Goal: Task Accomplishment & Management: Complete application form

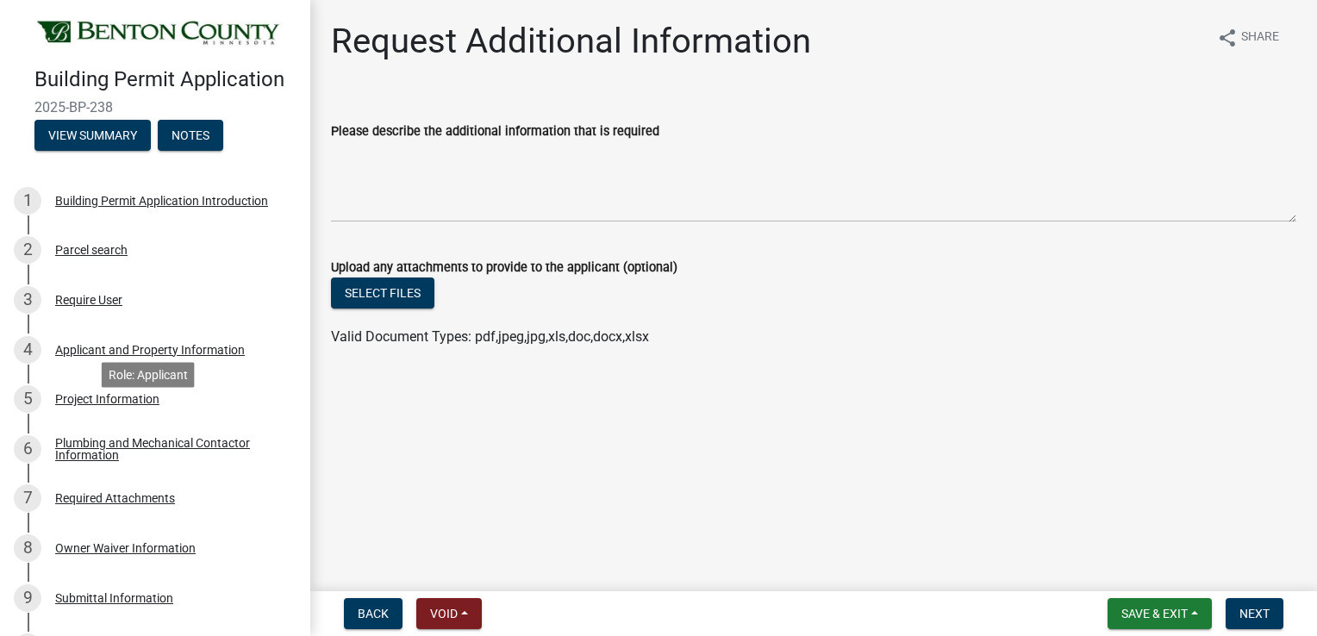
scroll to position [172, 0]
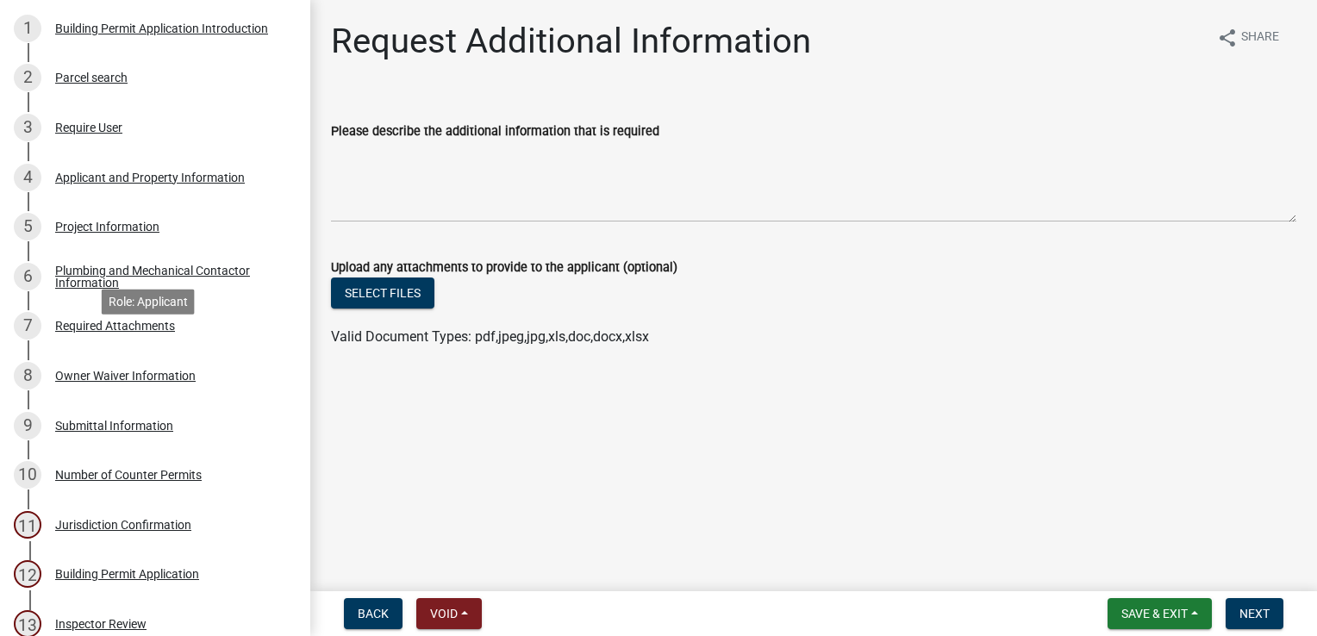
click at [131, 332] on div "Required Attachments" at bounding box center [115, 326] width 120 height 12
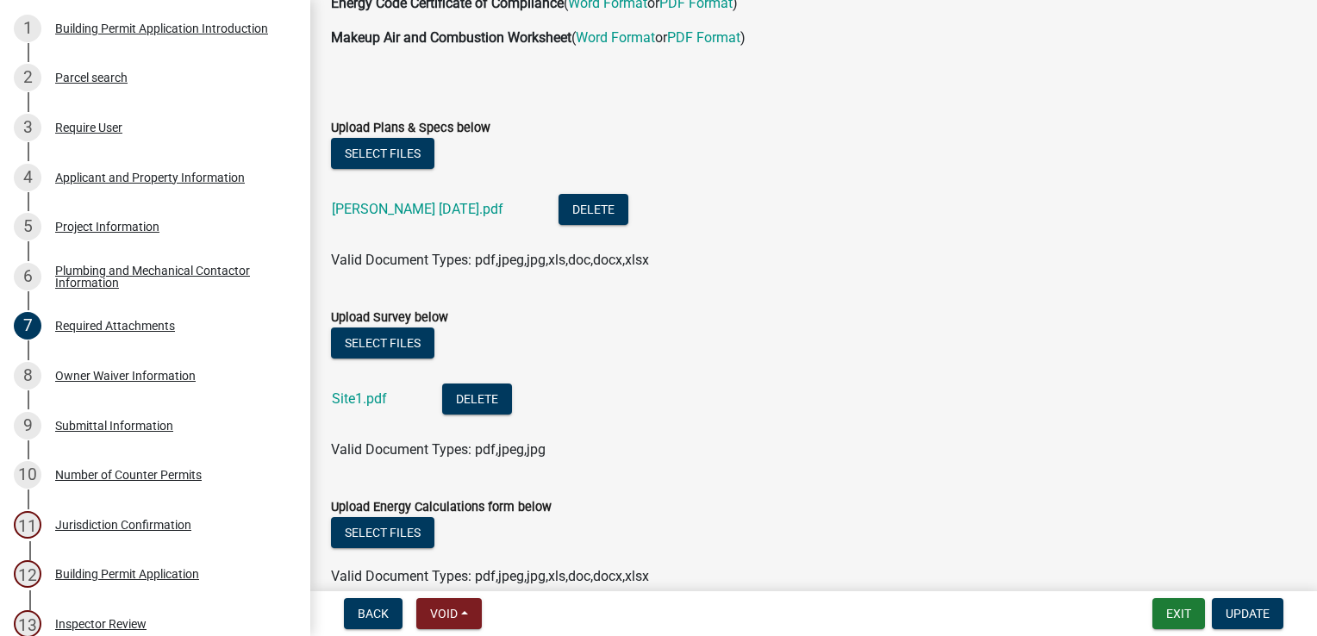
click at [489, 209] on link "[PERSON_NAME] [DATE].pdf" at bounding box center [417, 209] width 171 height 16
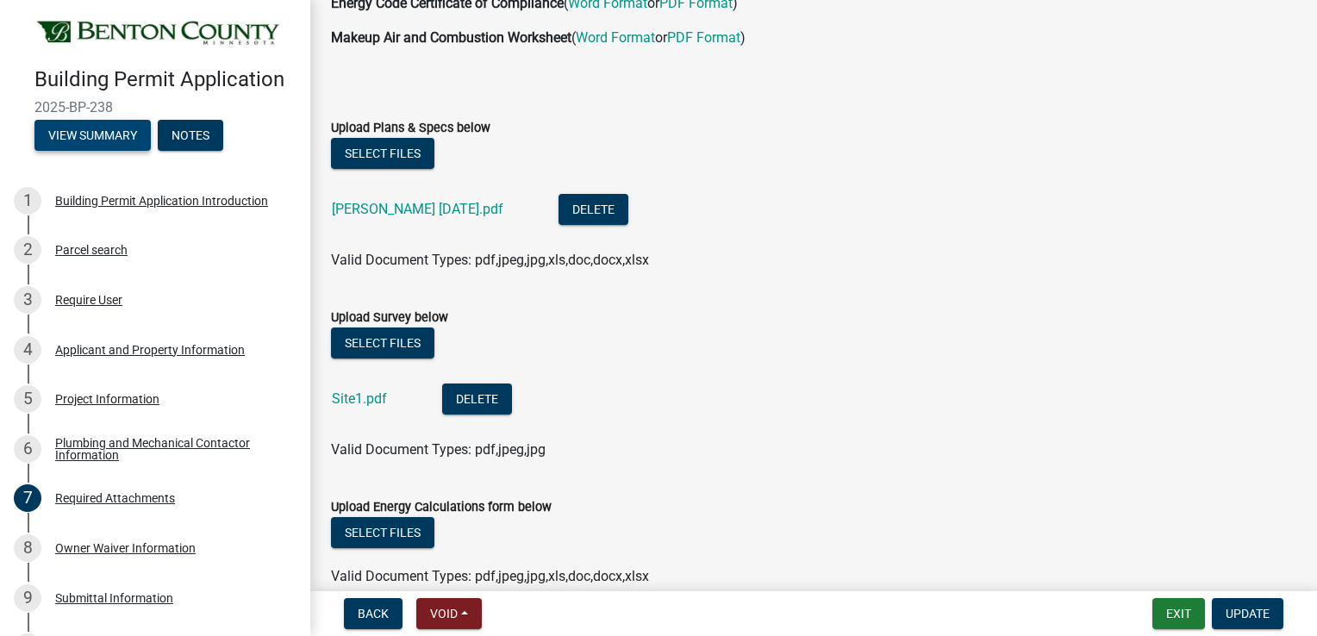
click at [119, 151] on button "View Summary" at bounding box center [92, 135] width 116 height 31
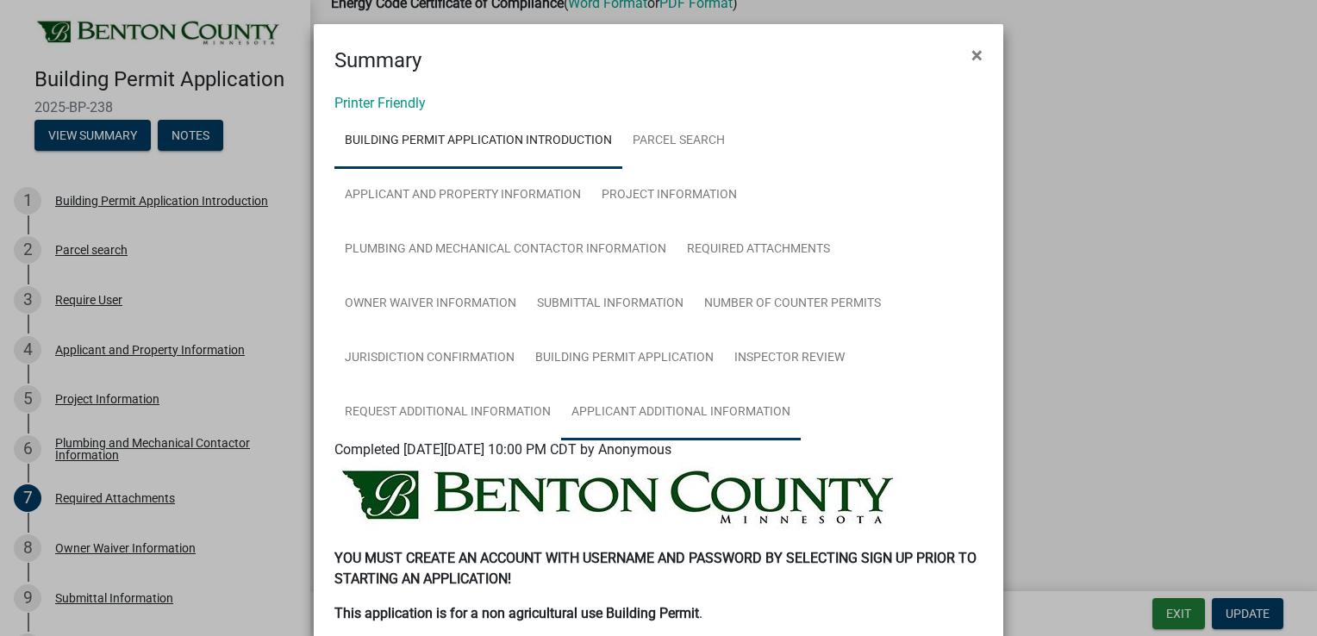
click at [634, 415] on link "Applicant Additional Information" at bounding box center [681, 412] width 240 height 55
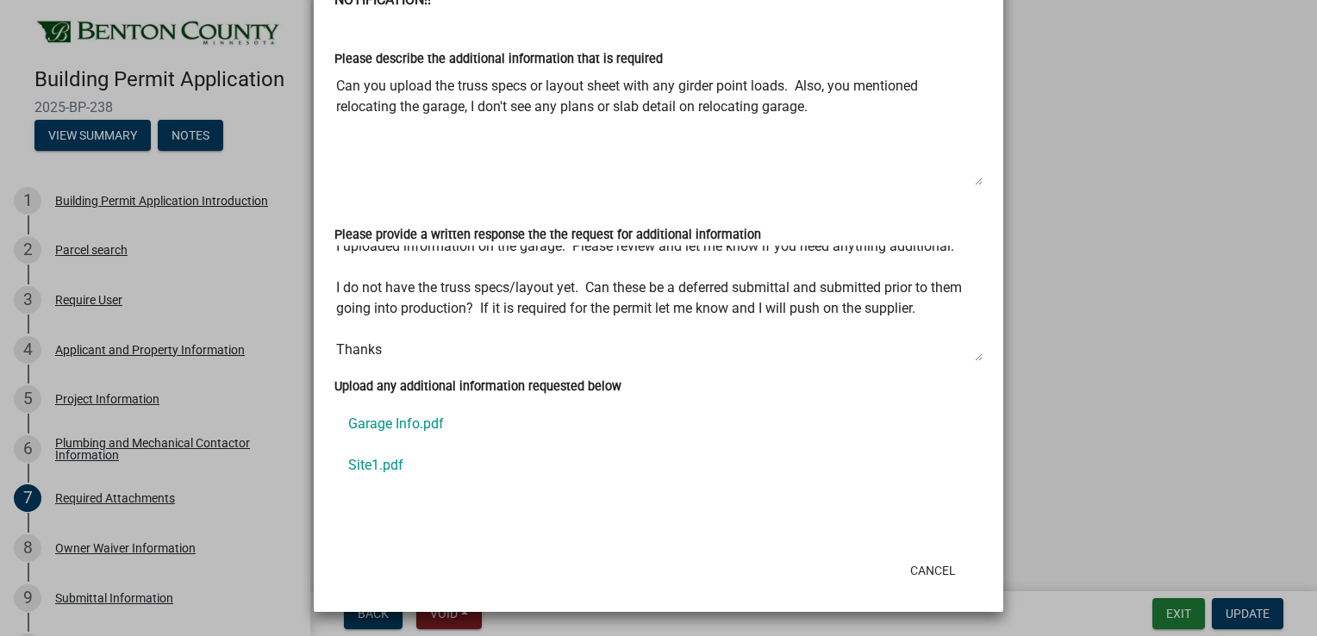
scroll to position [21, 0]
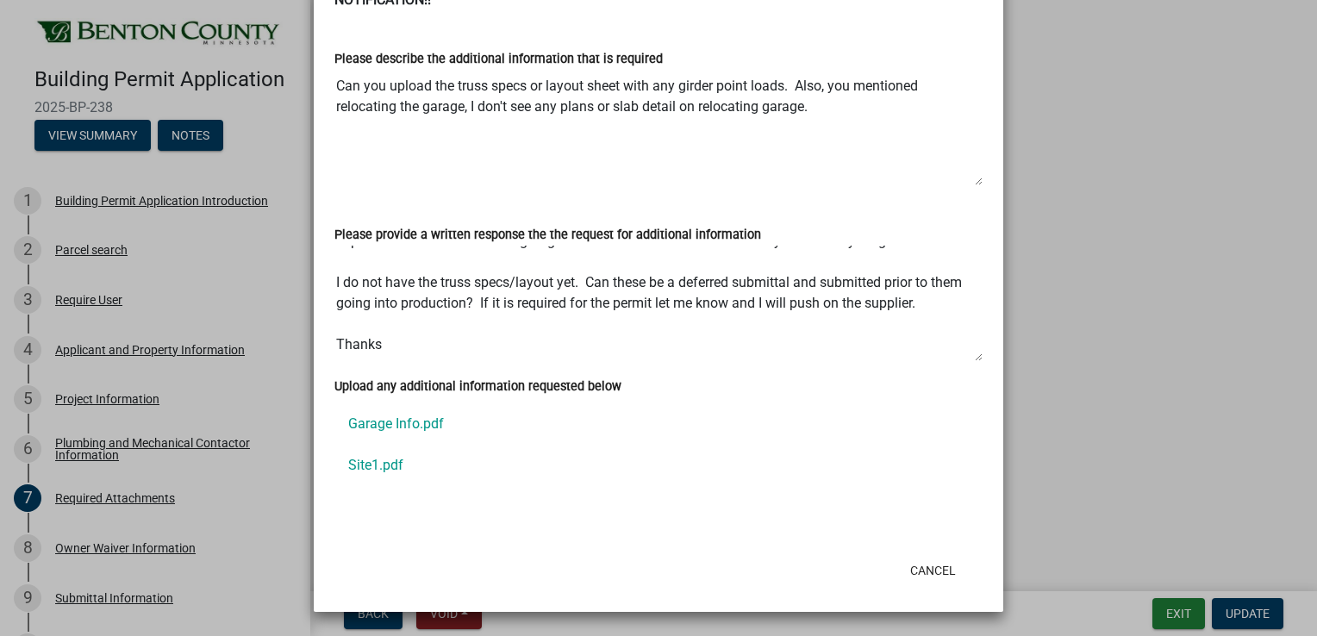
click at [280, 388] on ngb-modal-window "Summary × Printer Friendly Building Permit Application Introduction Parcel sear…" at bounding box center [658, 318] width 1317 height 636
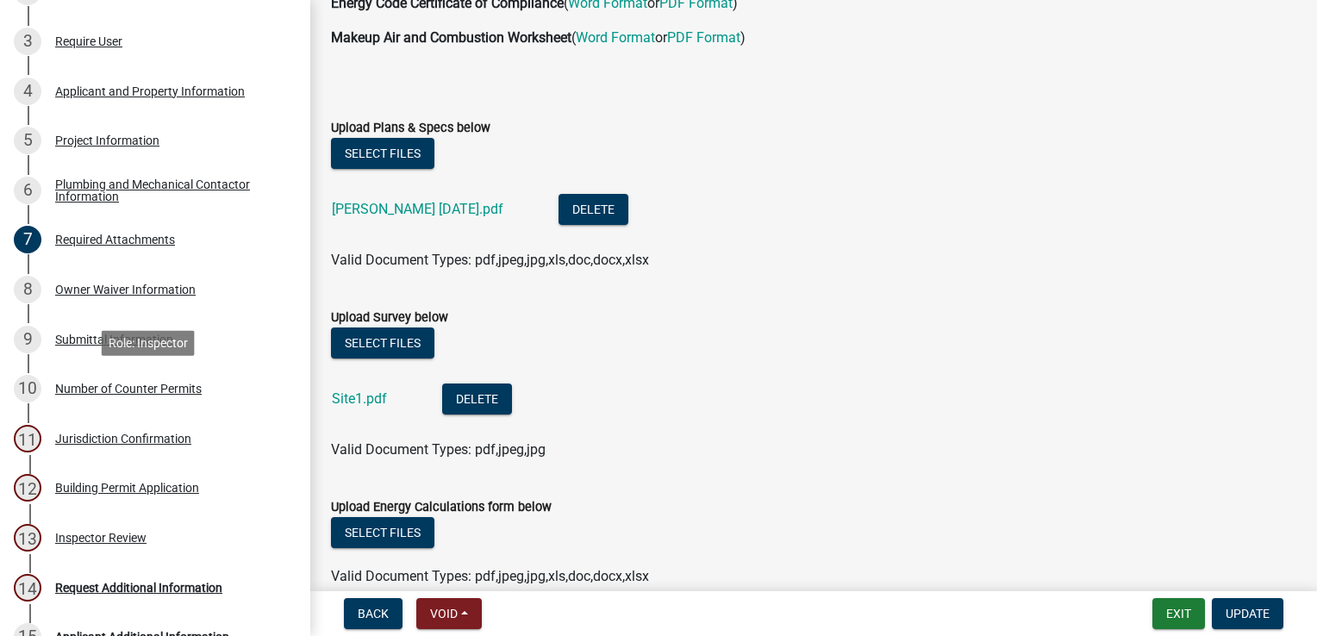
scroll to position [478, 0]
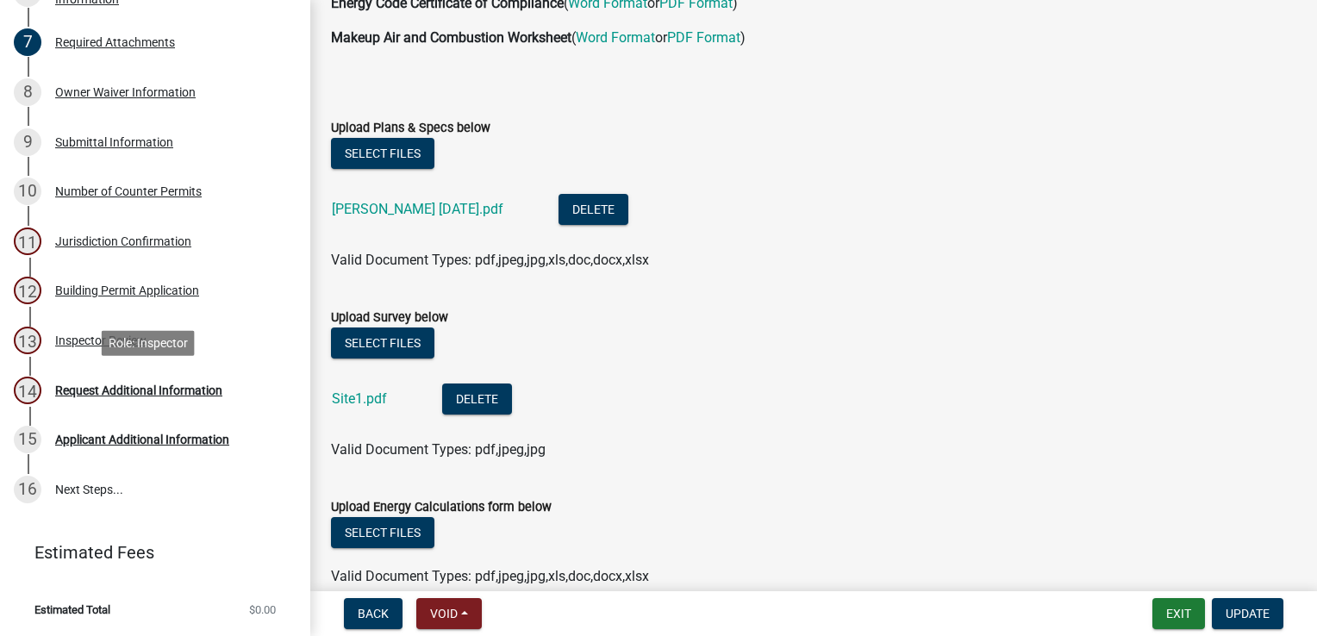
click at [93, 387] on div "Request Additional Information" at bounding box center [138, 390] width 167 height 12
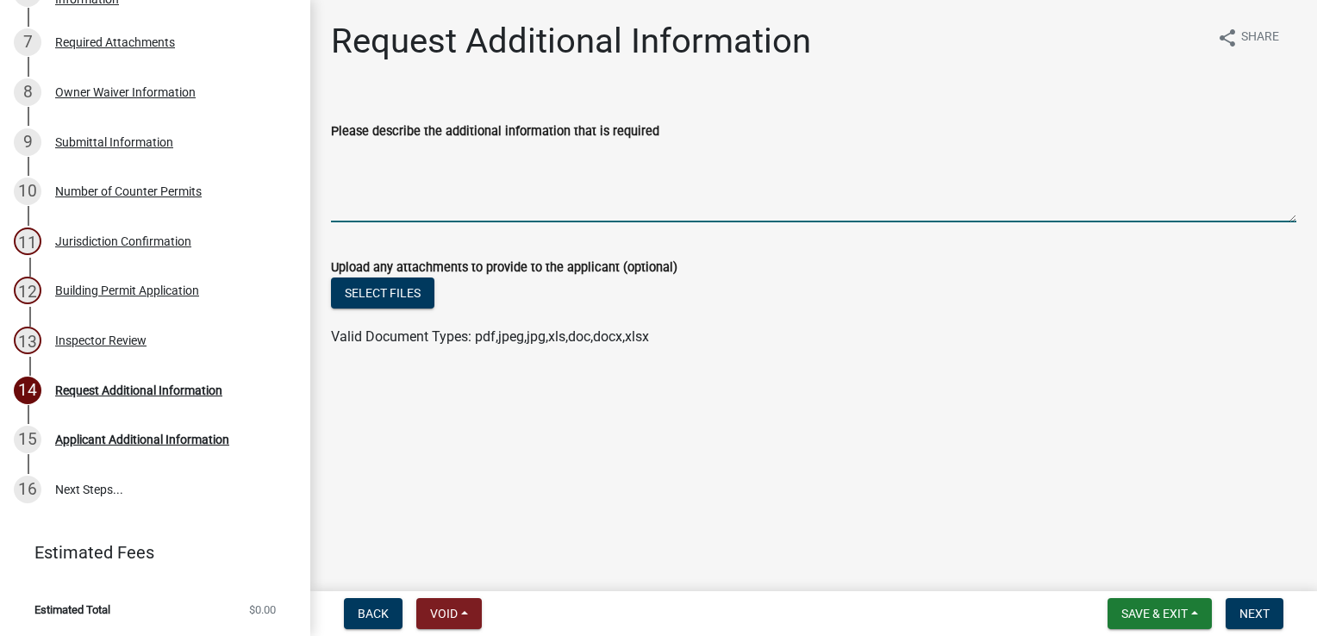
click at [502, 181] on textarea "Please describe the additional information that is required" at bounding box center [813, 181] width 965 height 81
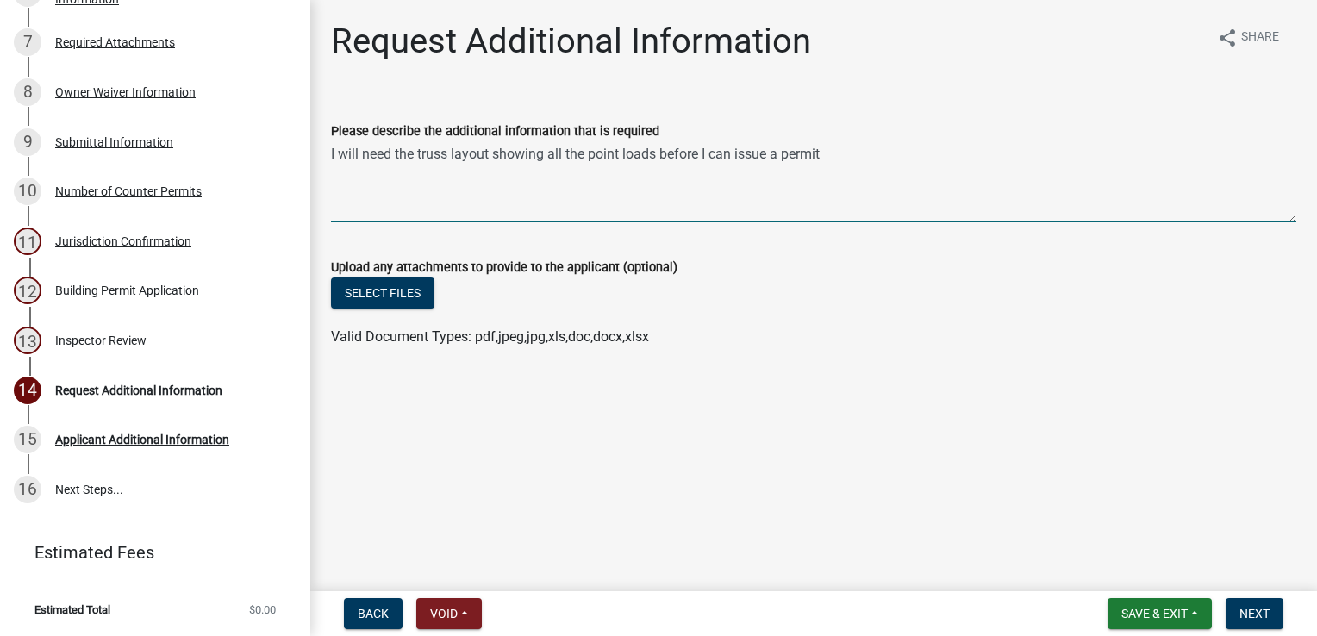
click at [844, 155] on textarea "I will need the truss layout showing all the point loads before I can issue a p…" at bounding box center [813, 181] width 965 height 81
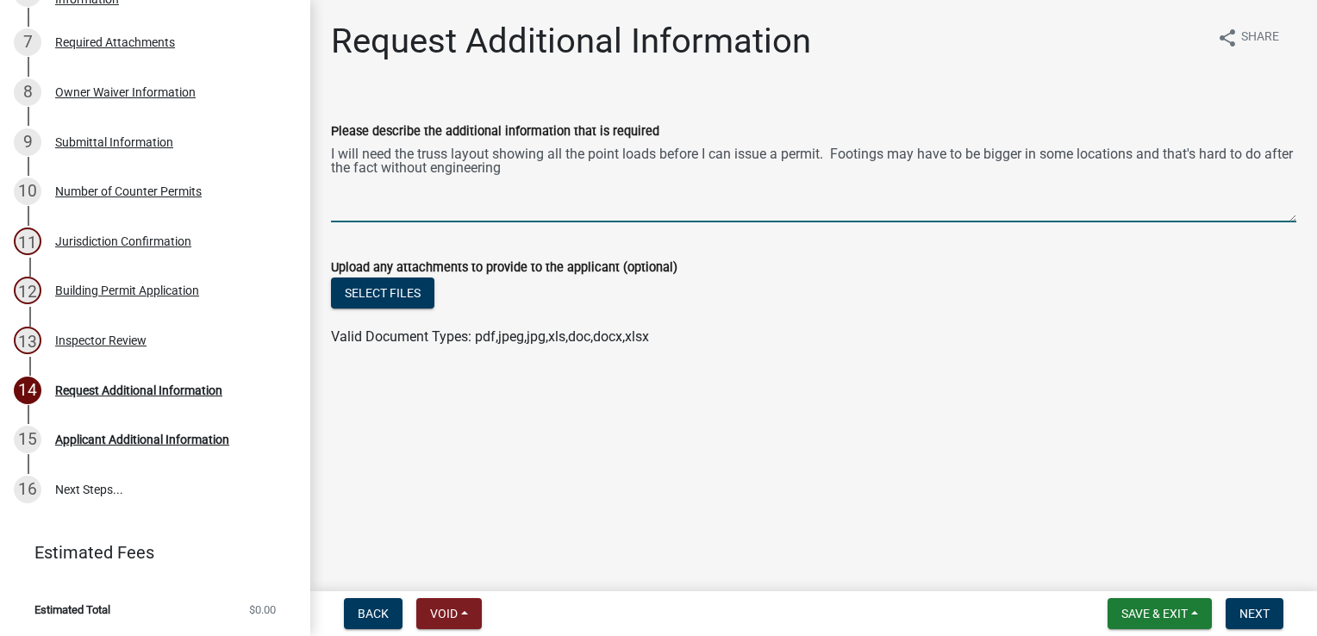
click at [564, 183] on textarea "I will need the truss layout showing all the point loads before I can issue a p…" at bounding box center [813, 181] width 965 height 81
drag, startPoint x: 565, startPoint y: 157, endPoint x: 583, endPoint y: 151, distance: 18.3
click at [565, 157] on textarea "I will need the truss layout showing all the point loads before I can issue a p…" at bounding box center [813, 181] width 965 height 81
click at [663, 155] on textarea "I will need the truss layout showing all beam/girder the point loads before I c…" at bounding box center [813, 181] width 965 height 81
click at [563, 146] on textarea "I will need the truss layout showing all beam/girder point loads before I can i…" at bounding box center [813, 181] width 965 height 81
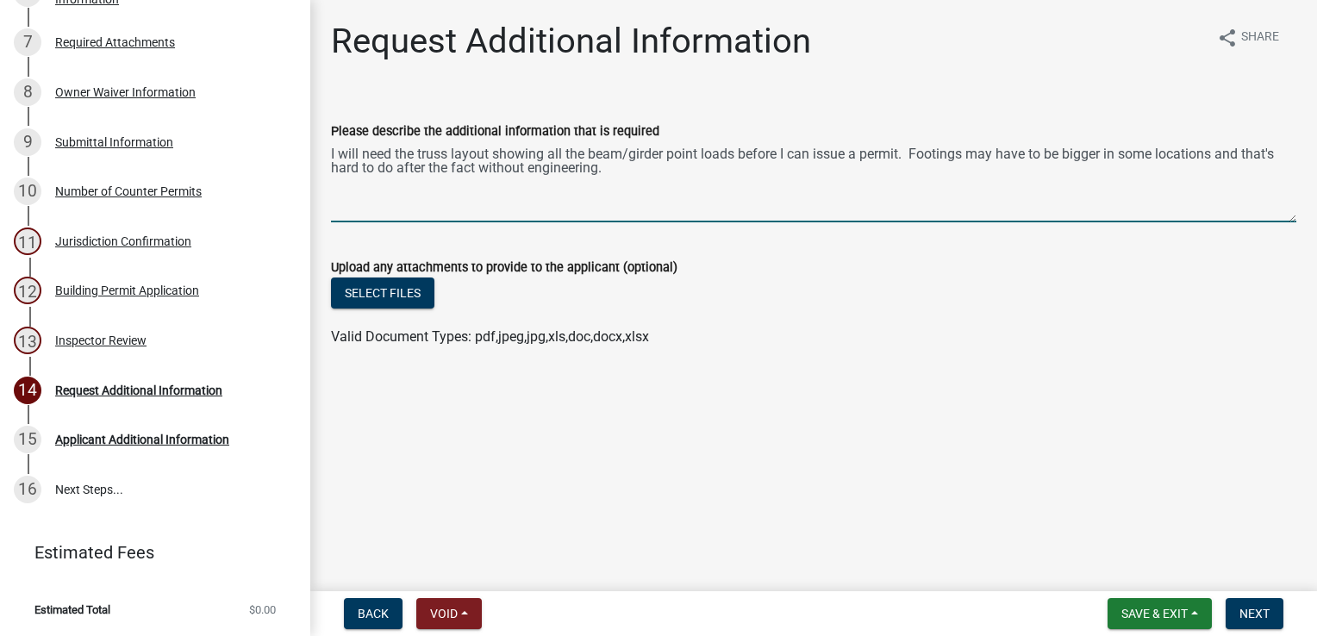
type textarea "I will need the truss layout showing all the beam/girder point loads before I c…"
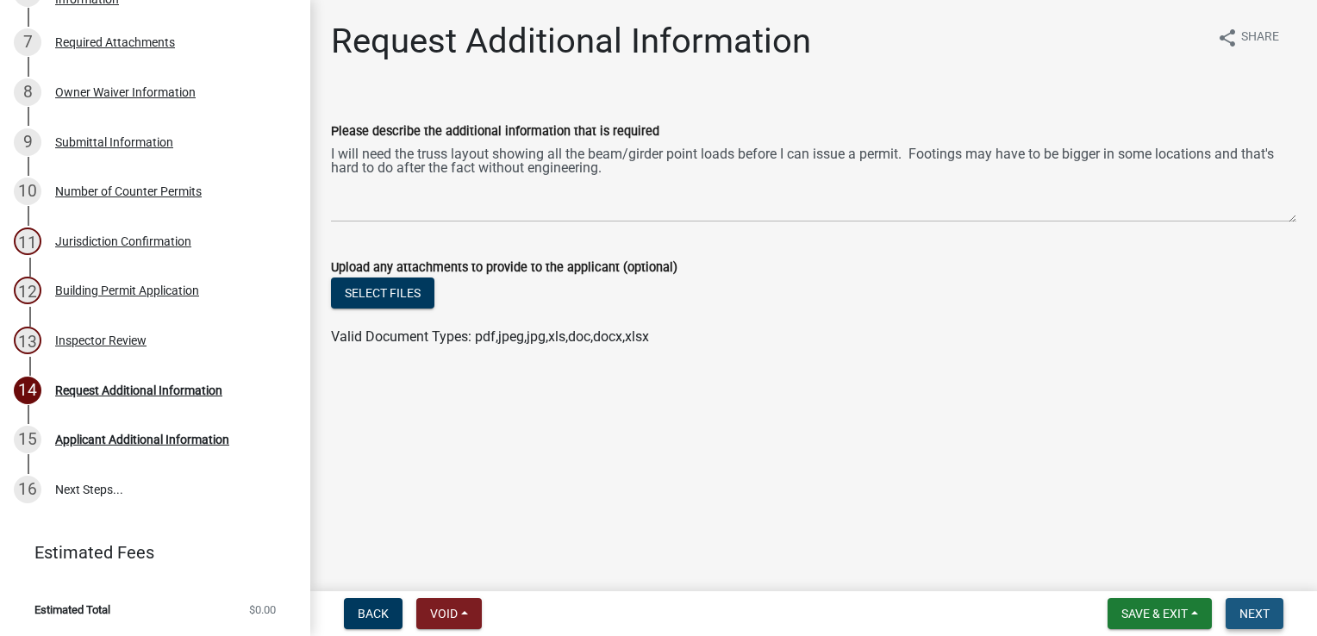
click at [1262, 610] on span "Next" at bounding box center [1254, 614] width 30 height 14
